Goal: Task Accomplishment & Management: Manage account settings

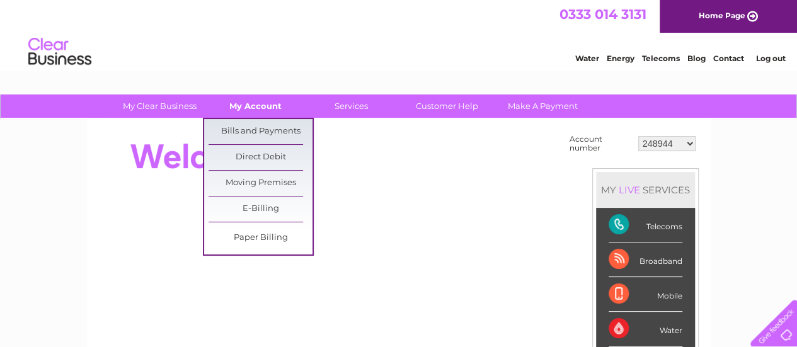
click at [260, 107] on link "My Account" at bounding box center [256, 106] width 104 height 23
click at [258, 127] on link "Bills and Payments" at bounding box center [261, 131] width 104 height 25
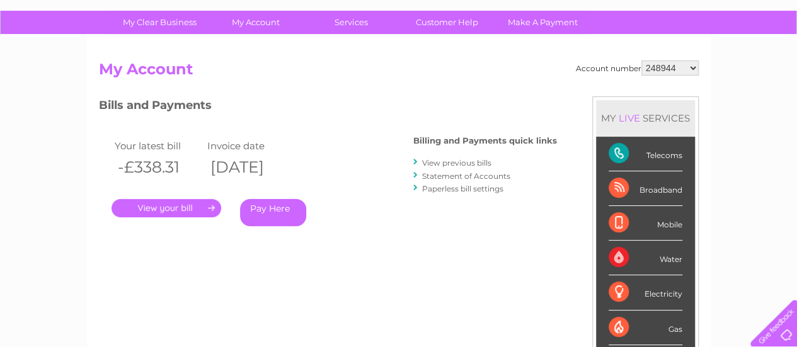
scroll to position [86, 0]
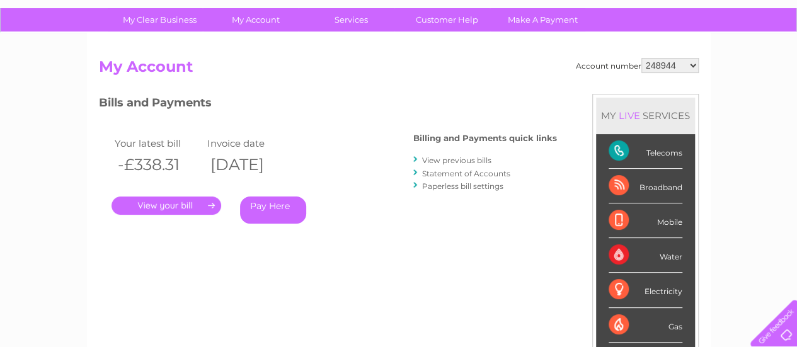
click at [178, 209] on link "." at bounding box center [167, 206] width 110 height 18
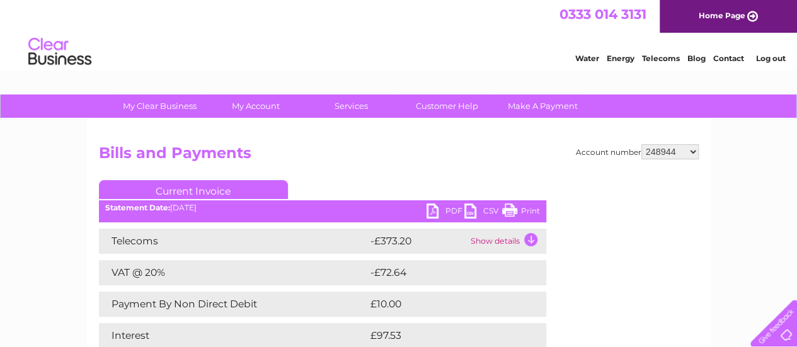
click at [528, 246] on td "Show details" at bounding box center [507, 241] width 79 height 25
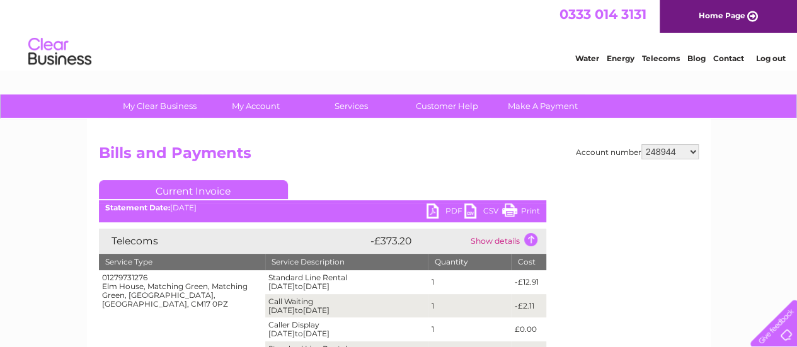
click at [687, 149] on select "248944 30300665" at bounding box center [669, 151] width 57 height 15
select select "30300665"
click at [641, 144] on select "248944 30300665" at bounding box center [669, 151] width 57 height 15
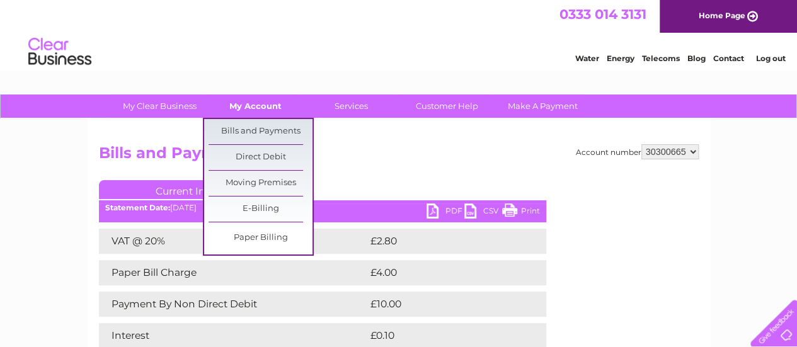
click at [244, 108] on link "My Account" at bounding box center [256, 106] width 104 height 23
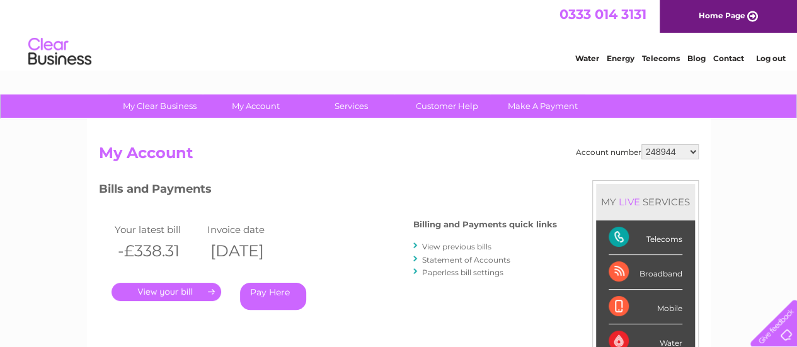
click at [386, 178] on div "Account number 248944 30300665 My Account MY LIVE SERVICES Telecoms Broadband M…" at bounding box center [399, 333] width 600 height 379
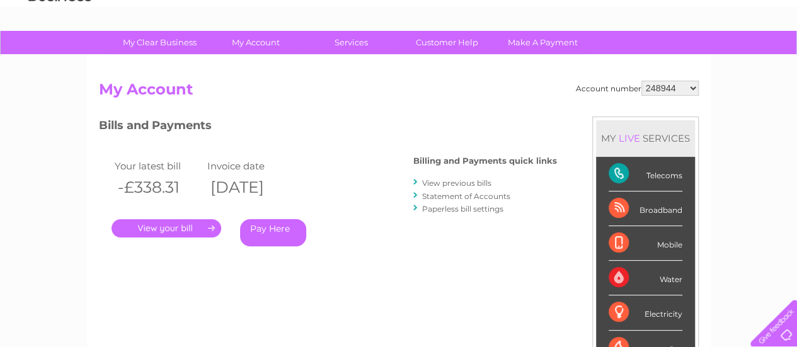
scroll to position [47, 0]
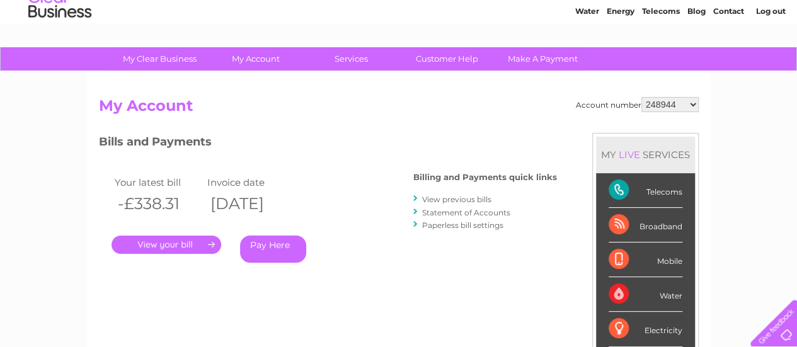
click at [463, 211] on link "Statement of Accounts" at bounding box center [466, 212] width 88 height 9
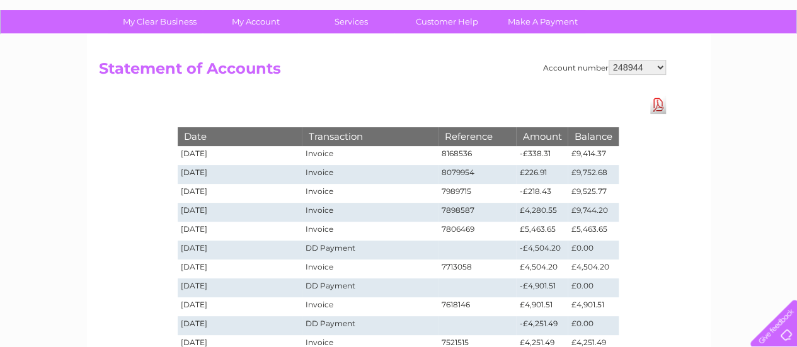
scroll to position [83, 0]
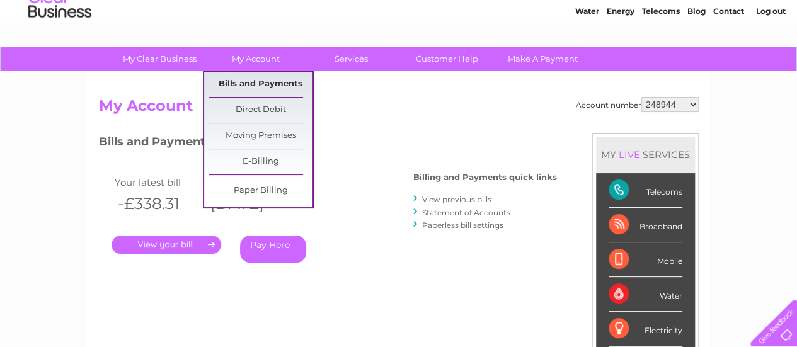
click at [256, 80] on link "Bills and Payments" at bounding box center [261, 84] width 104 height 25
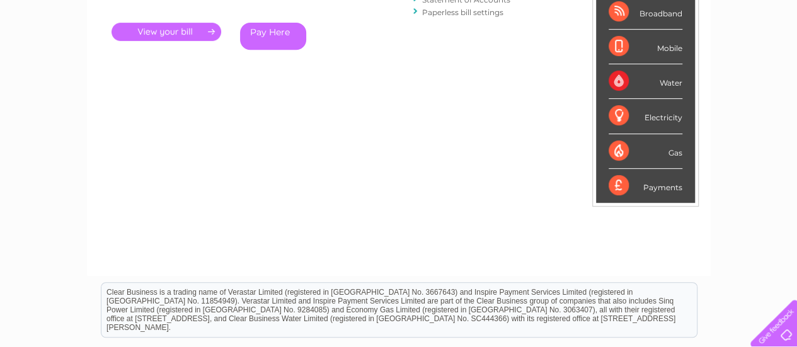
scroll to position [270, 0]
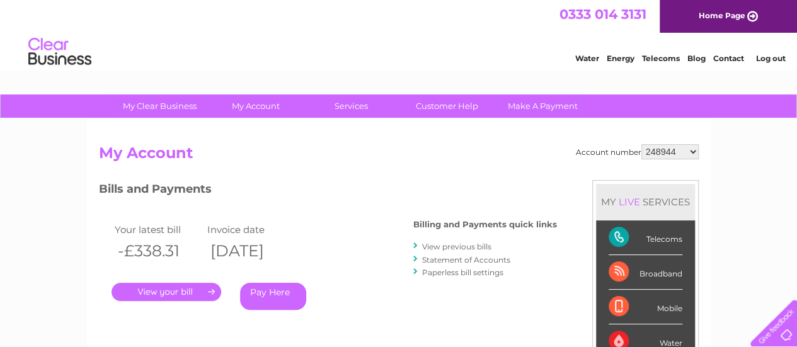
click at [460, 246] on link "View previous bills" at bounding box center [456, 246] width 69 height 9
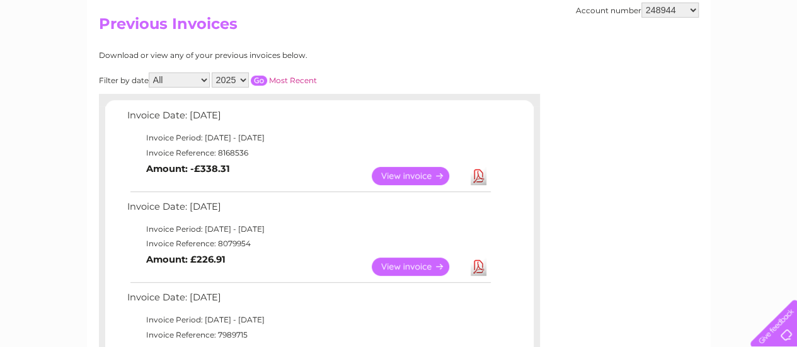
scroll to position [133, 0]
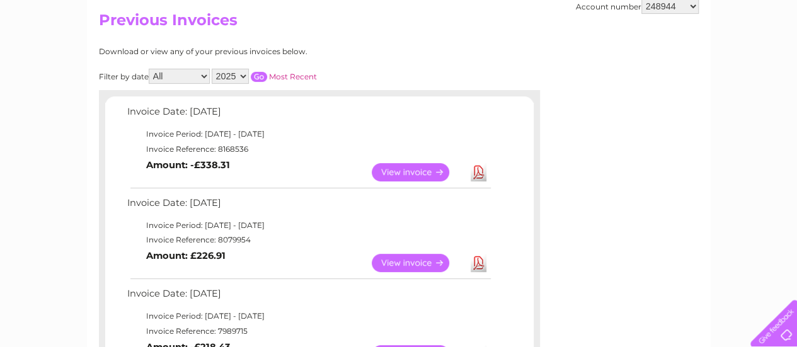
click at [402, 261] on link "View" at bounding box center [418, 263] width 93 height 18
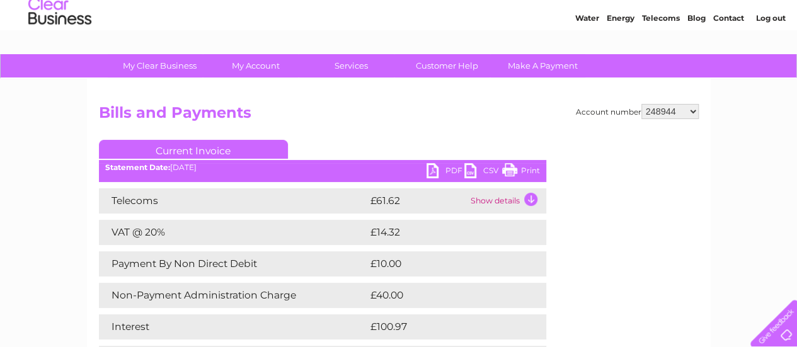
scroll to position [41, 0]
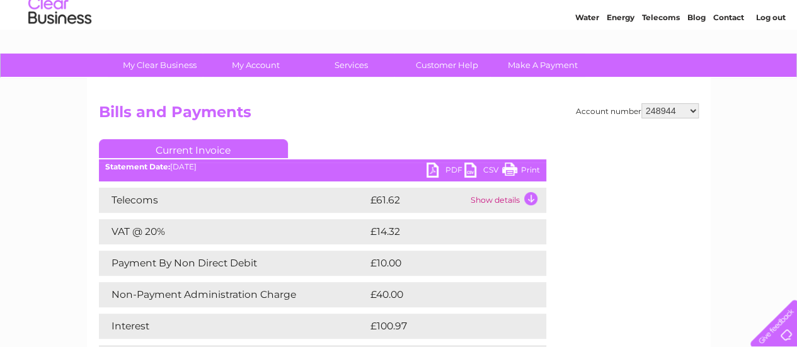
click at [531, 199] on td "Show details" at bounding box center [507, 200] width 79 height 25
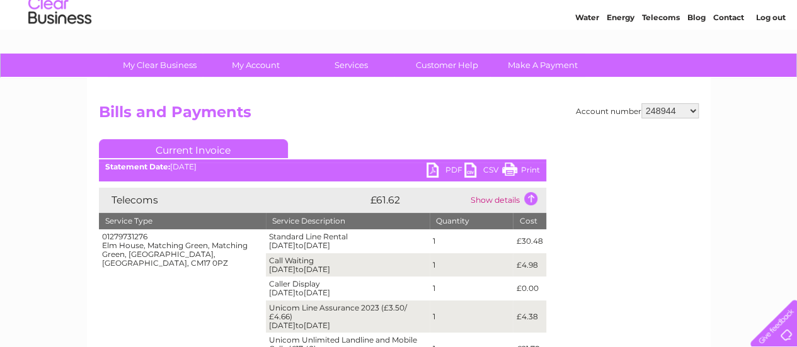
click at [531, 200] on td "Show details" at bounding box center [507, 200] width 79 height 25
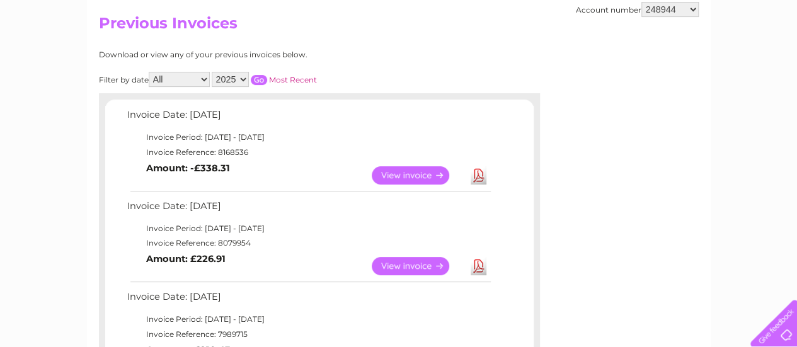
click at [407, 173] on link "View" at bounding box center [418, 175] width 93 height 18
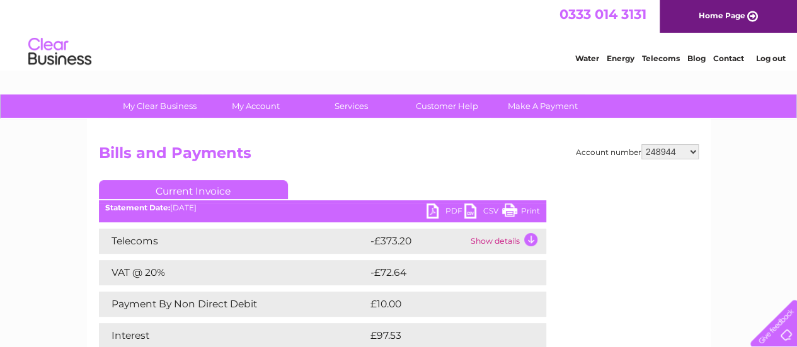
click at [499, 238] on td "Show details" at bounding box center [507, 241] width 79 height 25
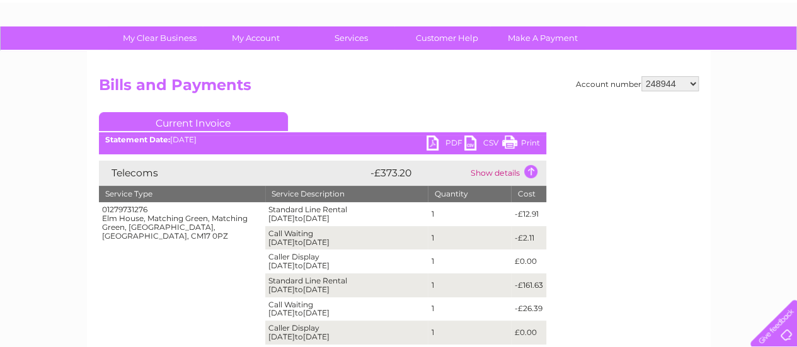
scroll to position [67, 0]
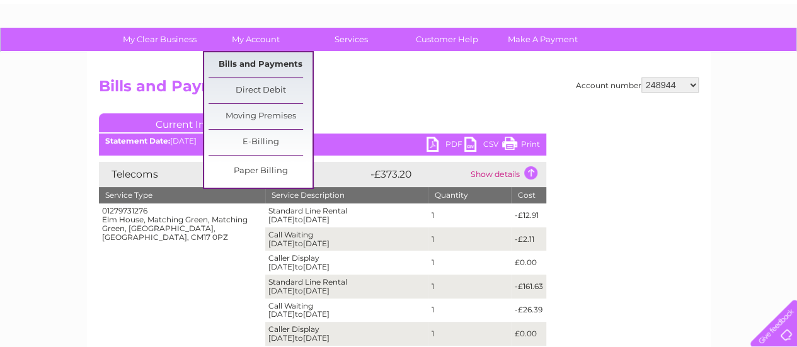
click at [250, 62] on link "Bills and Payments" at bounding box center [261, 64] width 104 height 25
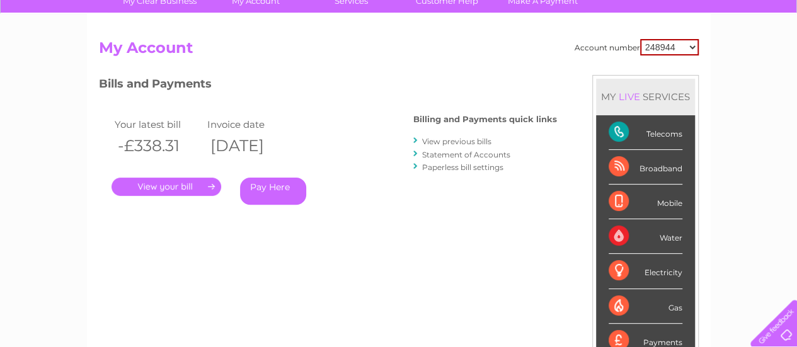
scroll to position [106, 0]
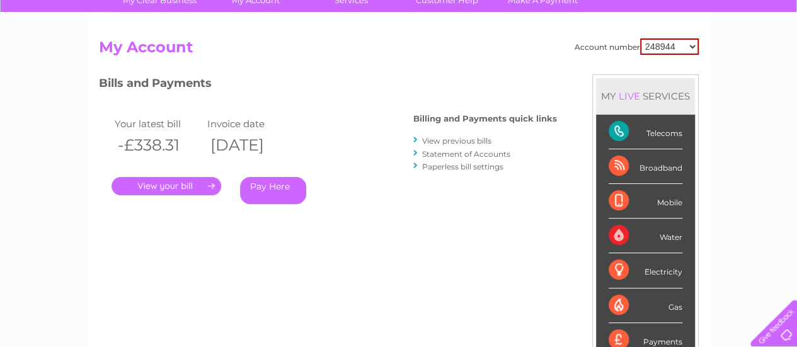
click at [463, 141] on link "View previous bills" at bounding box center [456, 140] width 69 height 9
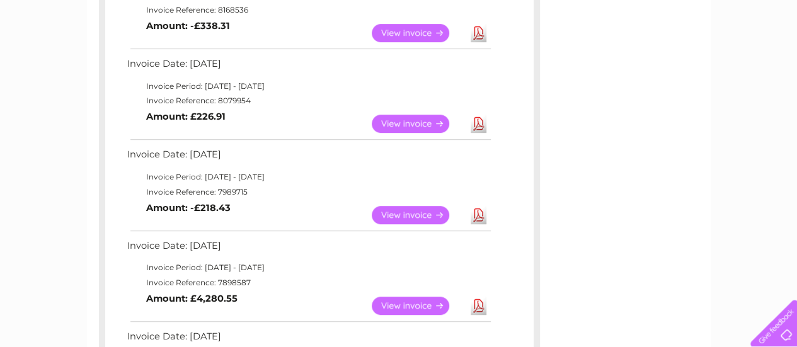
scroll to position [272, 0]
click at [405, 217] on link "View" at bounding box center [418, 216] width 93 height 18
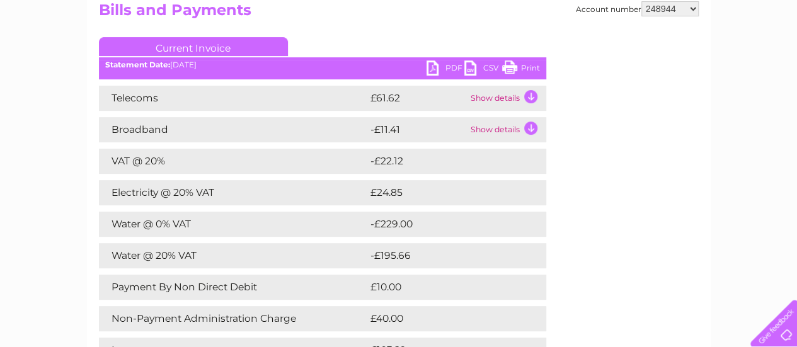
scroll to position [145, 0]
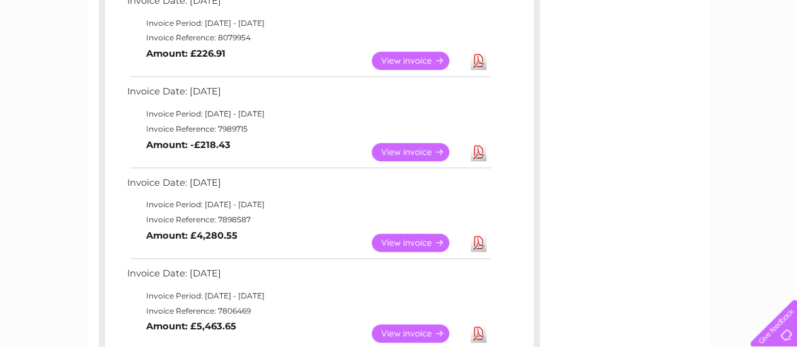
scroll to position [336, 0]
click at [402, 151] on link "View" at bounding box center [418, 151] width 93 height 18
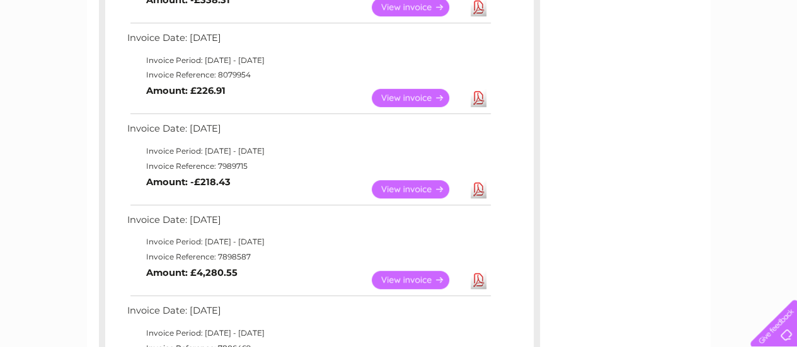
scroll to position [307, 0]
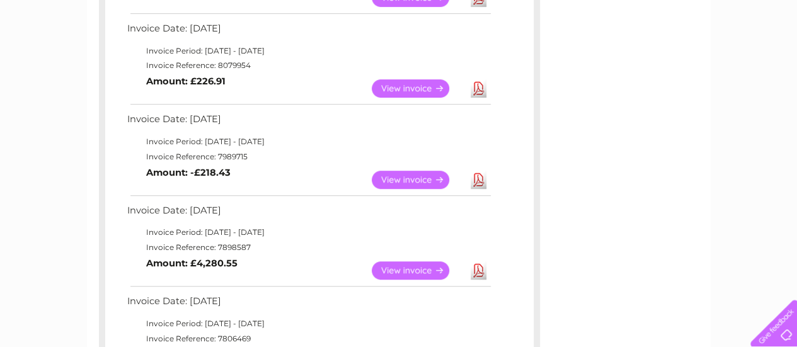
click at [405, 265] on link "View" at bounding box center [418, 270] width 93 height 18
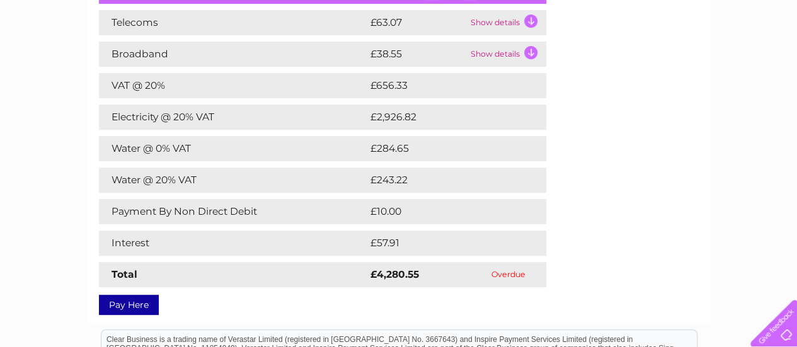
scroll to position [218, 0]
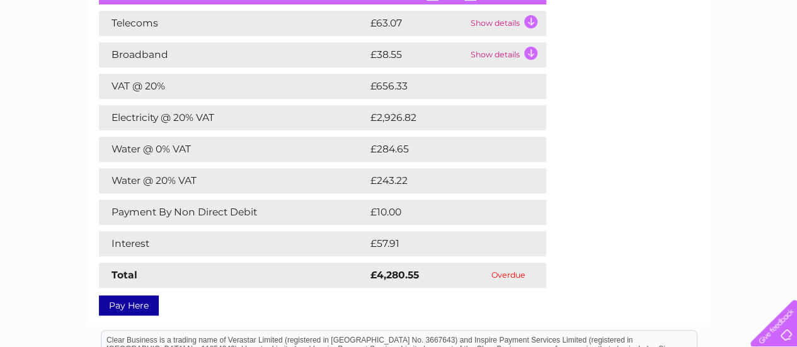
click at [391, 118] on td "£2,926.82" at bounding box center [446, 117] width 159 height 25
click at [529, 54] on td "Show details" at bounding box center [507, 54] width 79 height 25
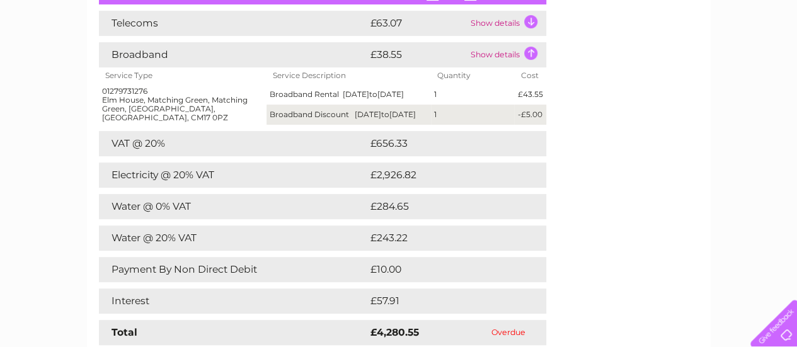
click at [529, 54] on td "Show details" at bounding box center [507, 54] width 79 height 25
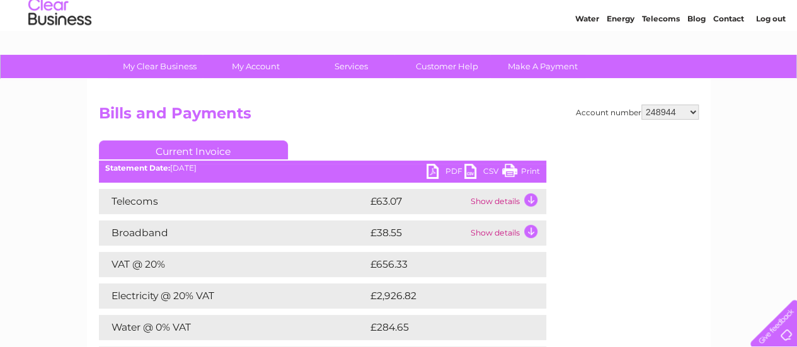
scroll to position [0, 0]
